Goal: Task Accomplishment & Management: Manage account settings

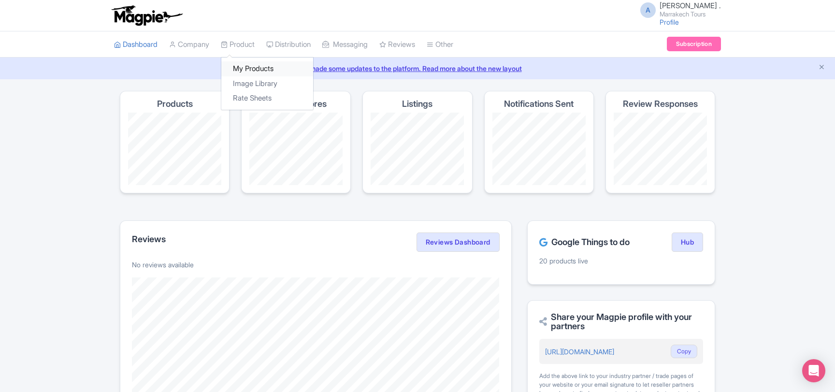
click at [251, 67] on link "My Products" at bounding box center [267, 68] width 92 height 15
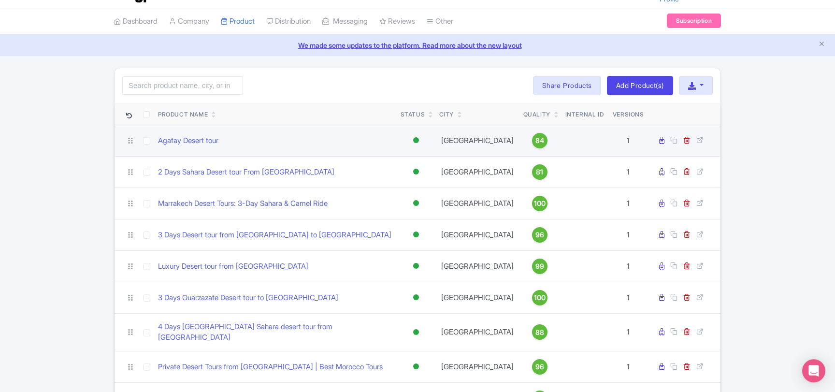
scroll to position [52, 0]
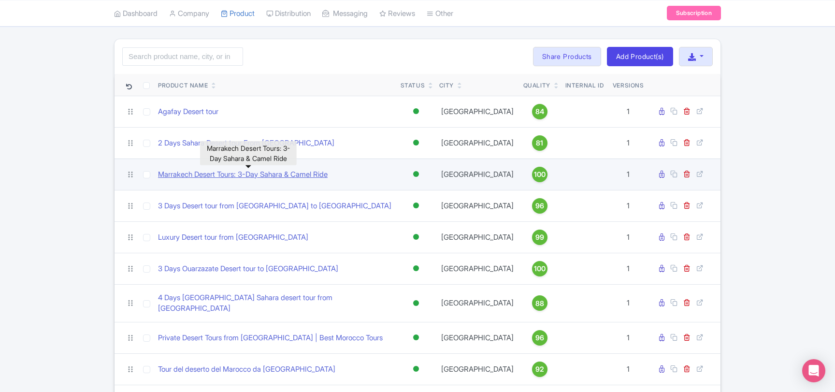
click at [247, 176] on link "Marrakech Desert Tours: 3-Day Sahara & Camel Ride" at bounding box center [243, 174] width 170 height 11
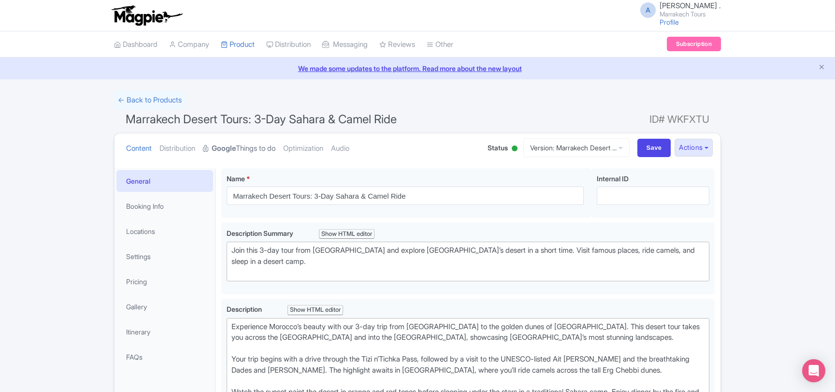
click at [269, 147] on link "Google Things to do" at bounding box center [239, 148] width 72 height 30
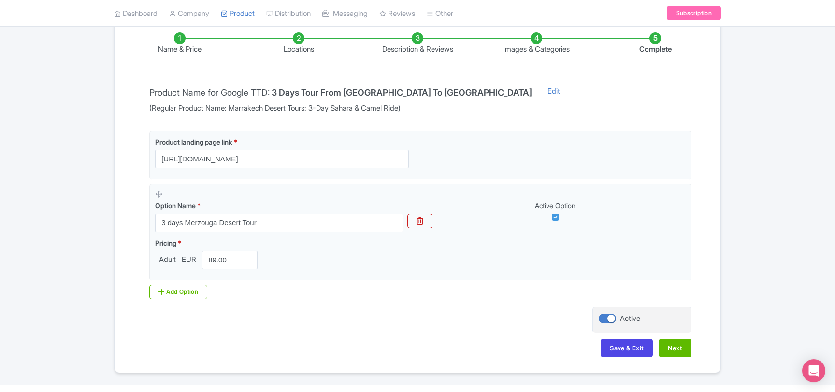
scroll to position [182, 0]
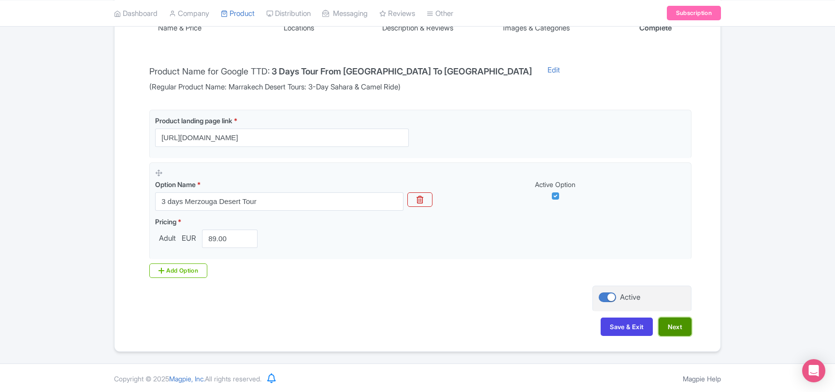
click at [682, 326] on button "Next" at bounding box center [675, 326] width 33 height 18
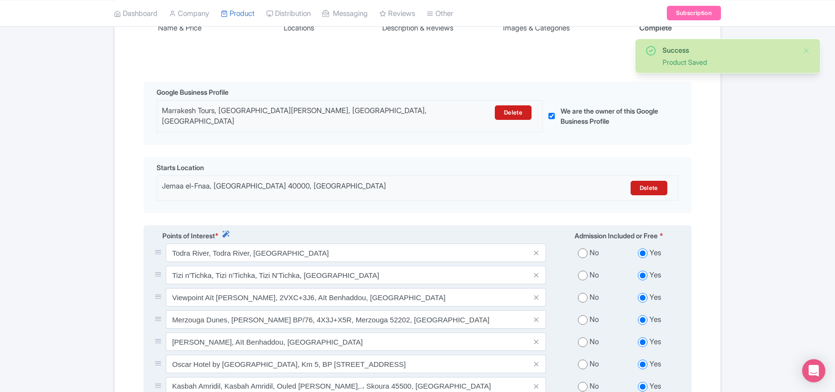
scroll to position [387, 0]
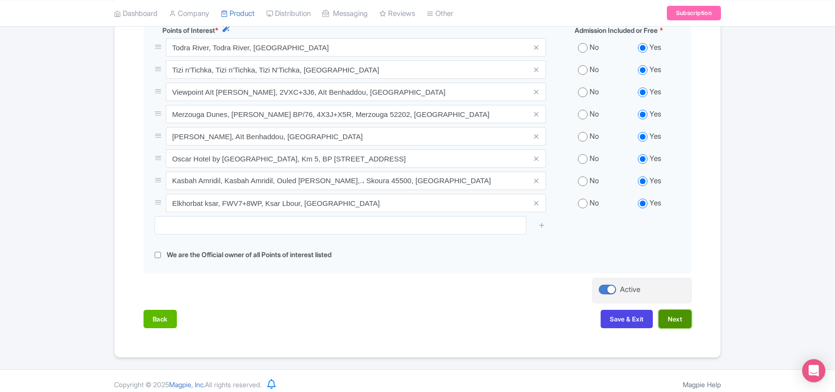
click at [671, 315] on button "Next" at bounding box center [675, 319] width 33 height 18
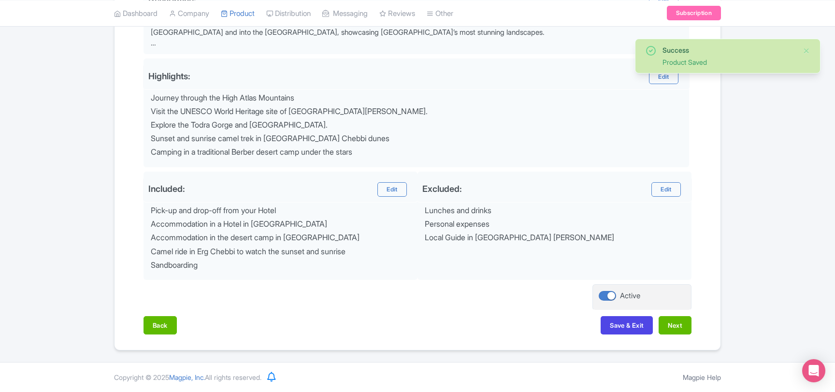
scroll to position [361, 0]
click at [675, 321] on button "Next" at bounding box center [675, 326] width 33 height 18
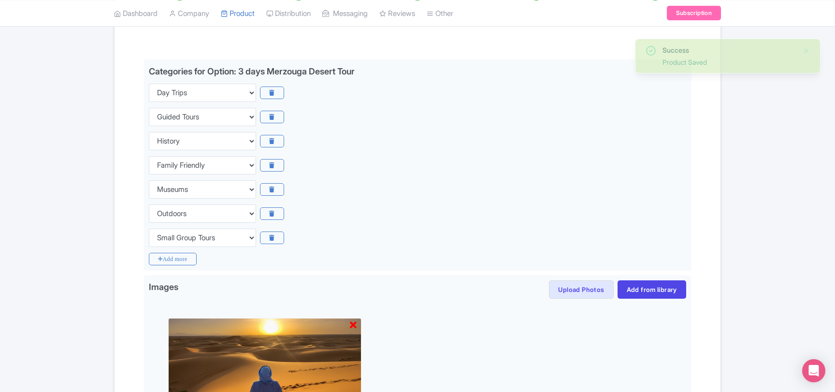
scroll to position [387, 0]
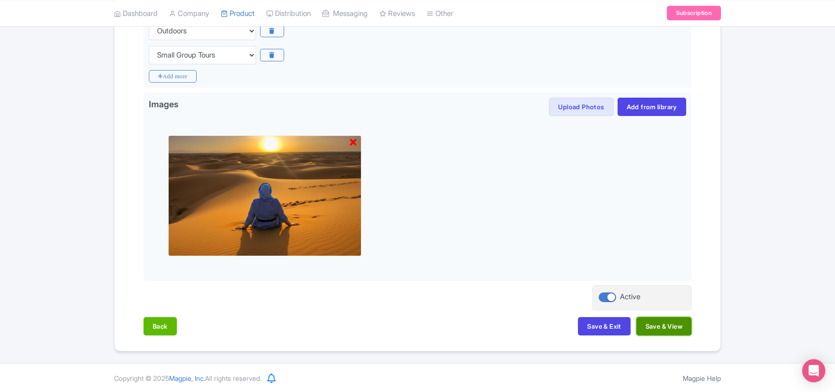
click at [661, 325] on button "Save & View" at bounding box center [663, 326] width 55 height 18
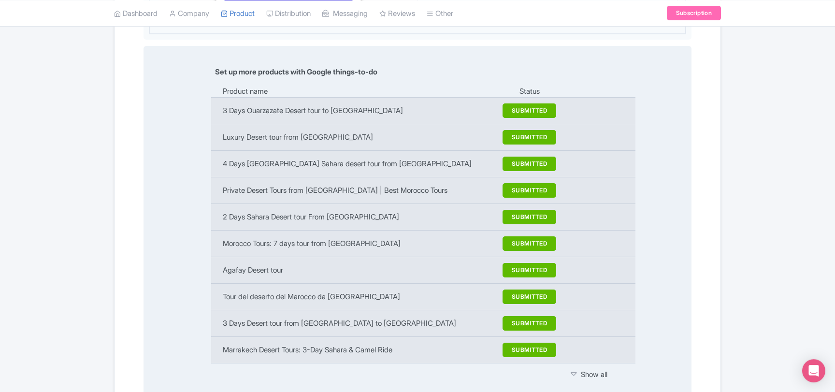
scroll to position [1246, 0]
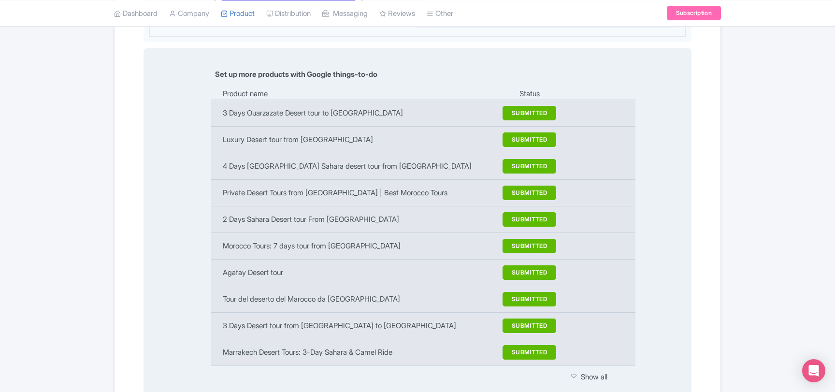
click at [574, 372] on icon at bounding box center [574, 377] width 6 height 10
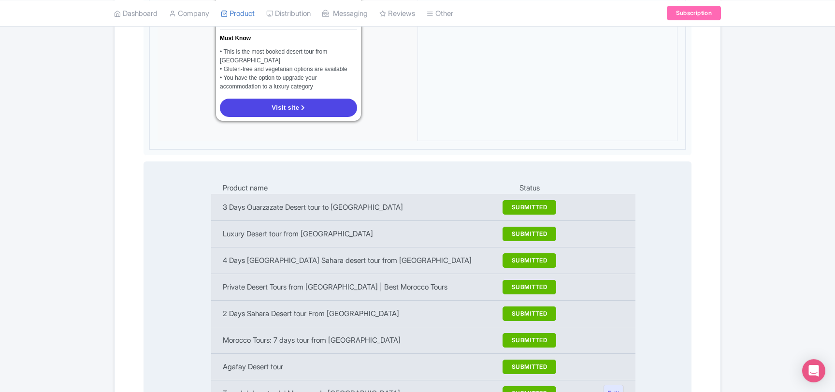
scroll to position [1139, 0]
